Goal: Navigation & Orientation: Find specific page/section

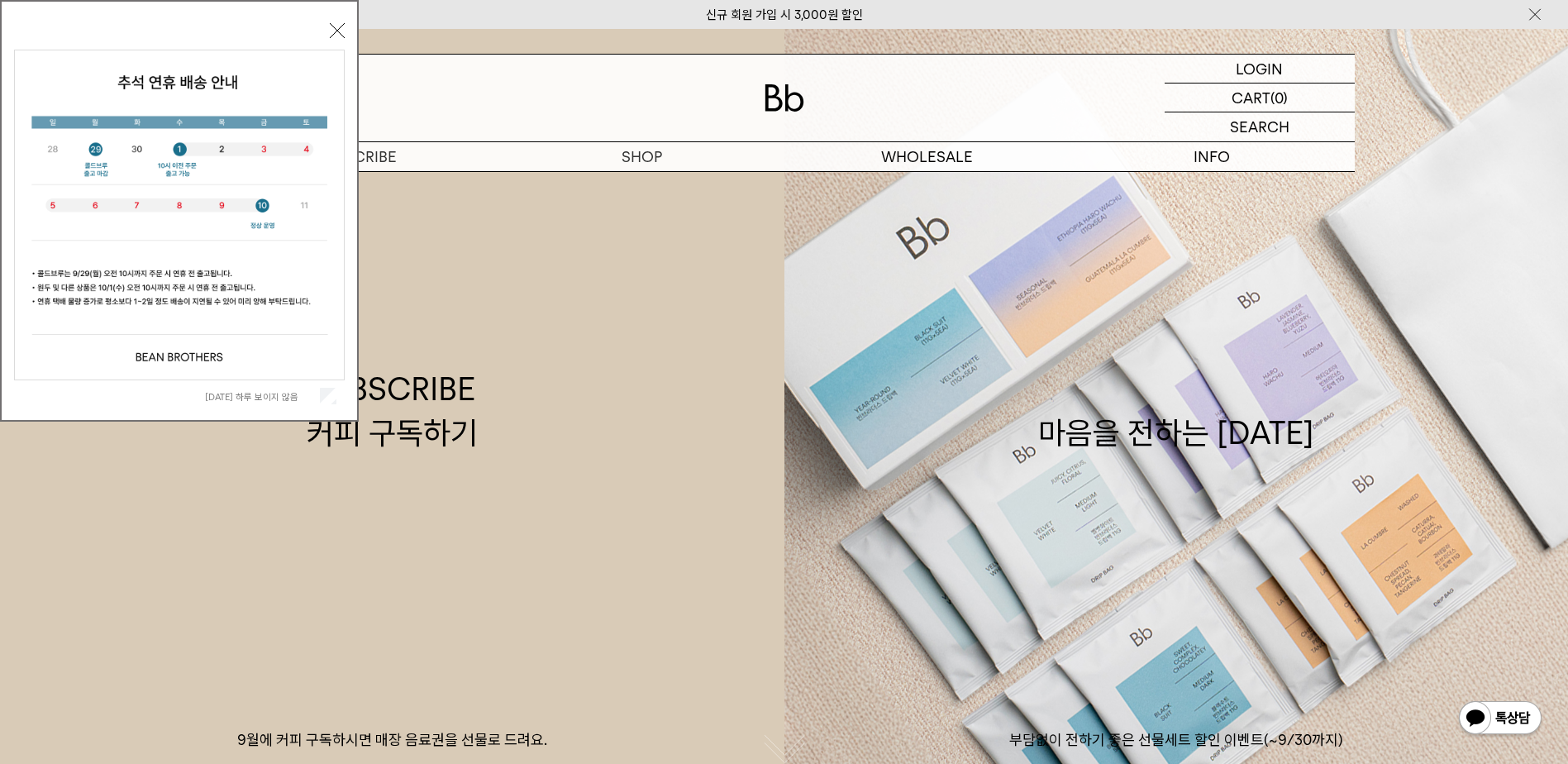
click at [329, 30] on div "오늘 하루 보이지 않음 닫기" at bounding box center [179, 214] width 331 height 393
click at [338, 30] on button "닫기" at bounding box center [337, 30] width 15 height 15
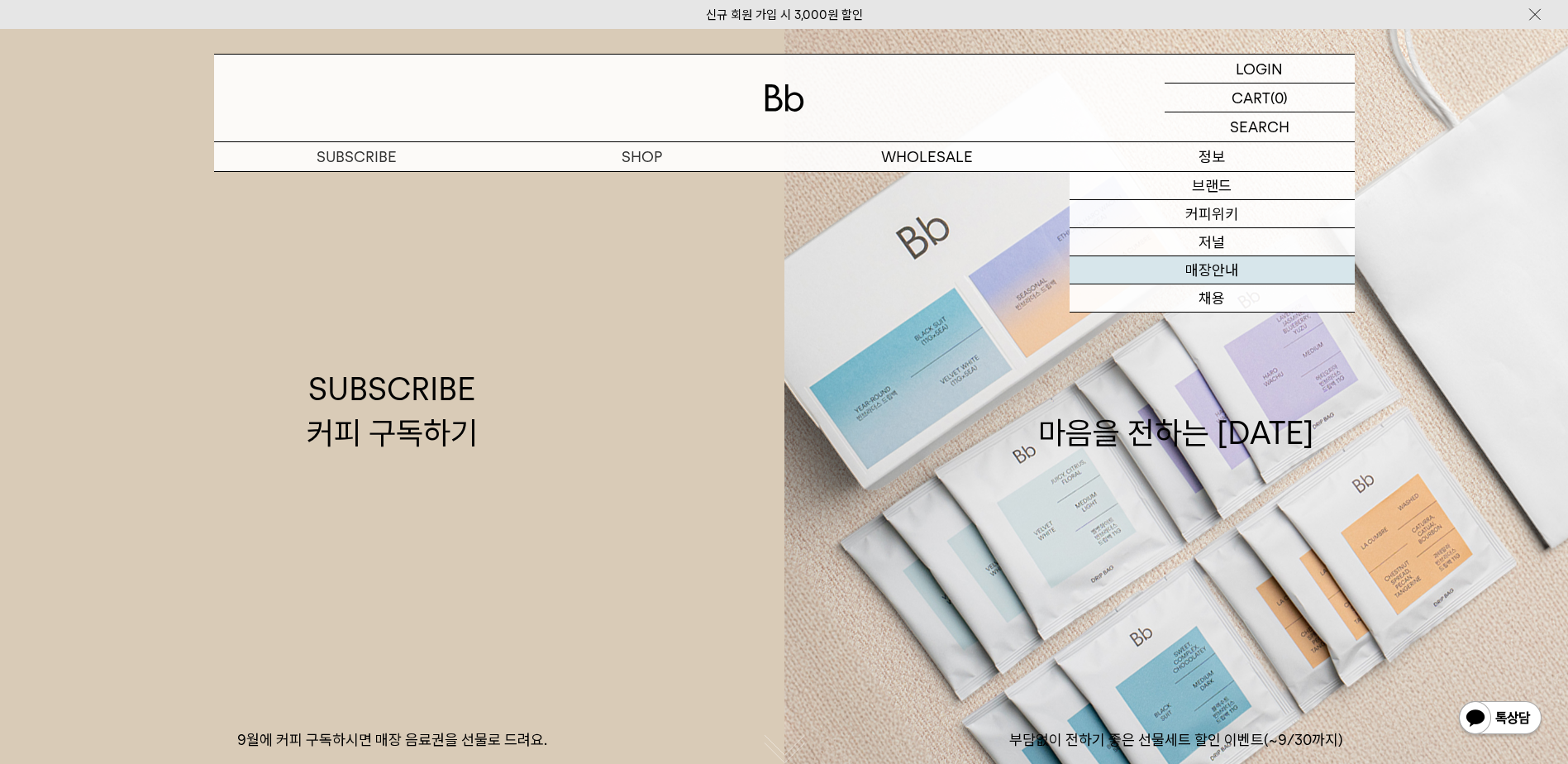
click at [1226, 270] on link "매장안내" at bounding box center [1212, 270] width 285 height 28
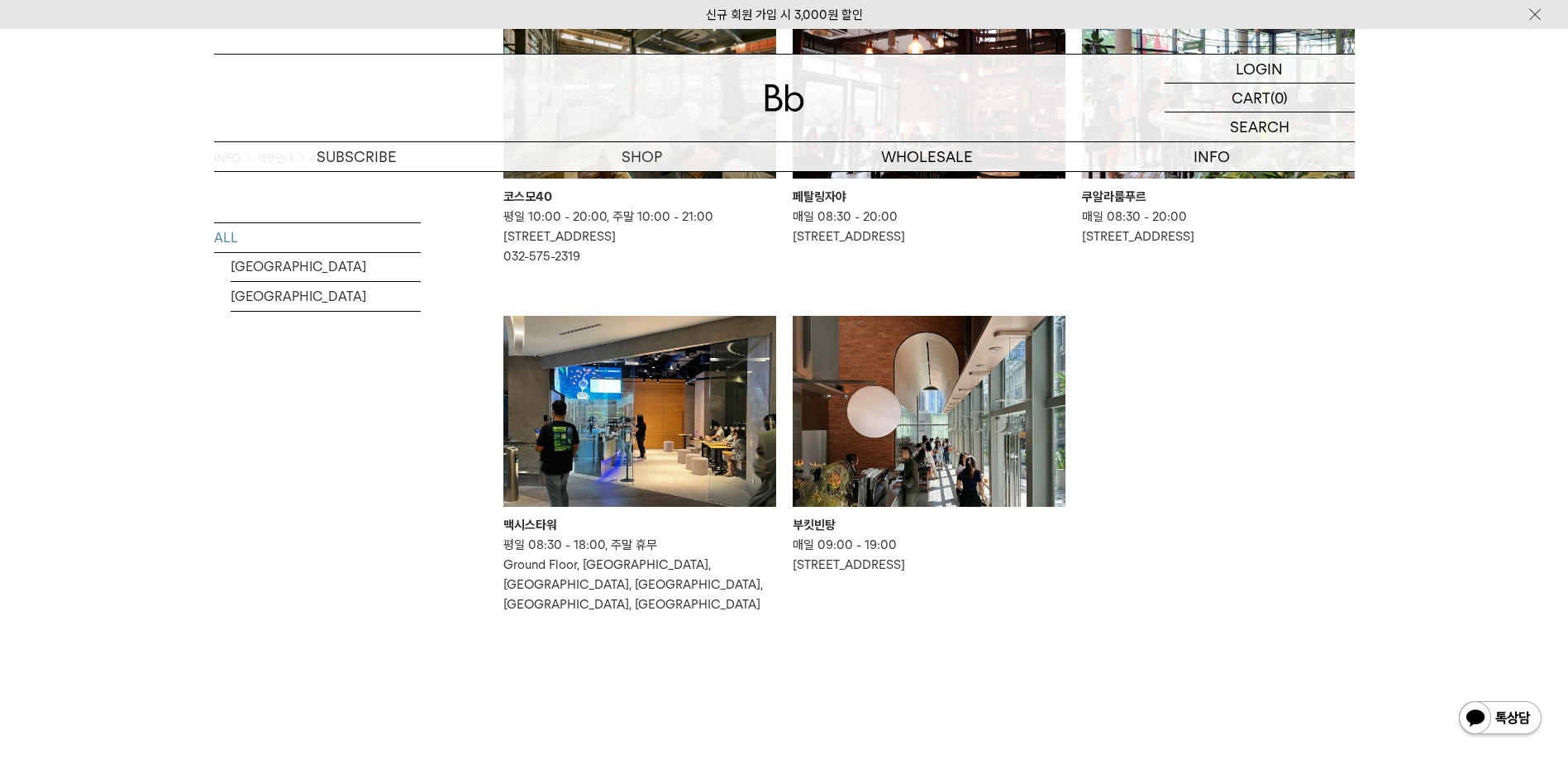
scroll to position [827, 0]
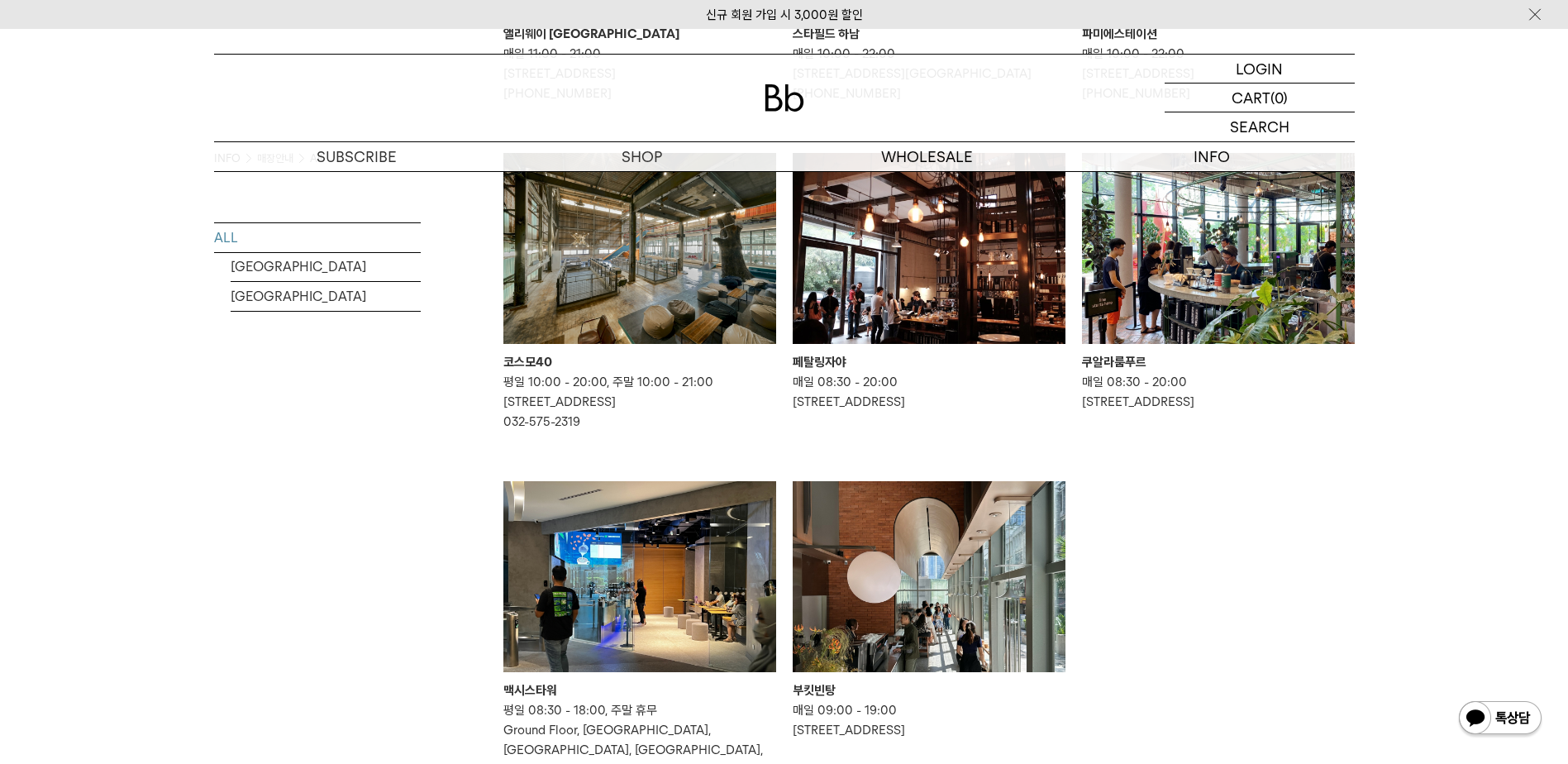
click at [532, 372] on div "코스모40" at bounding box center [640, 362] width 272 height 20
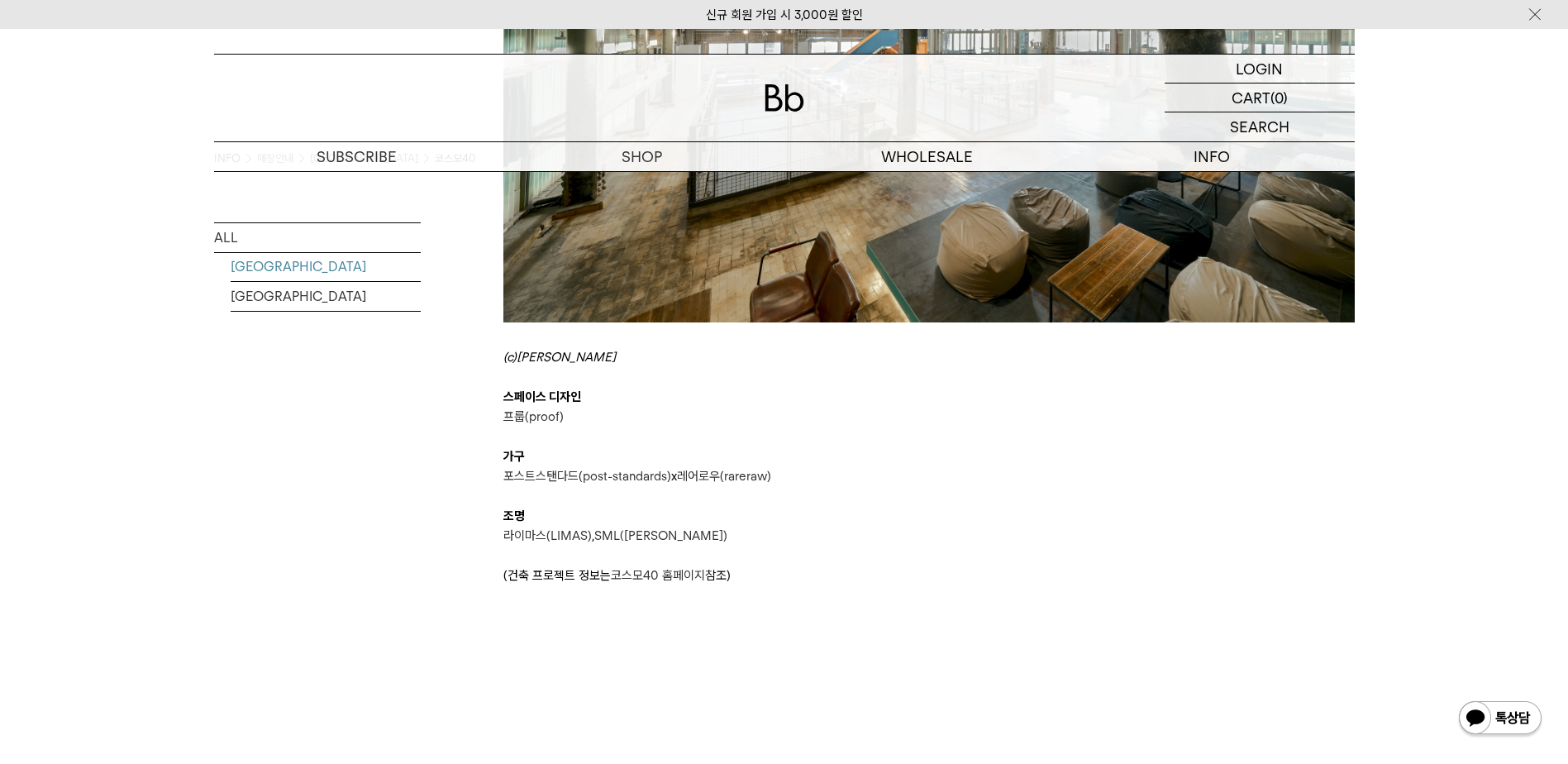
scroll to position [579, 0]
